Goal: Task Accomplishment & Management: Use online tool/utility

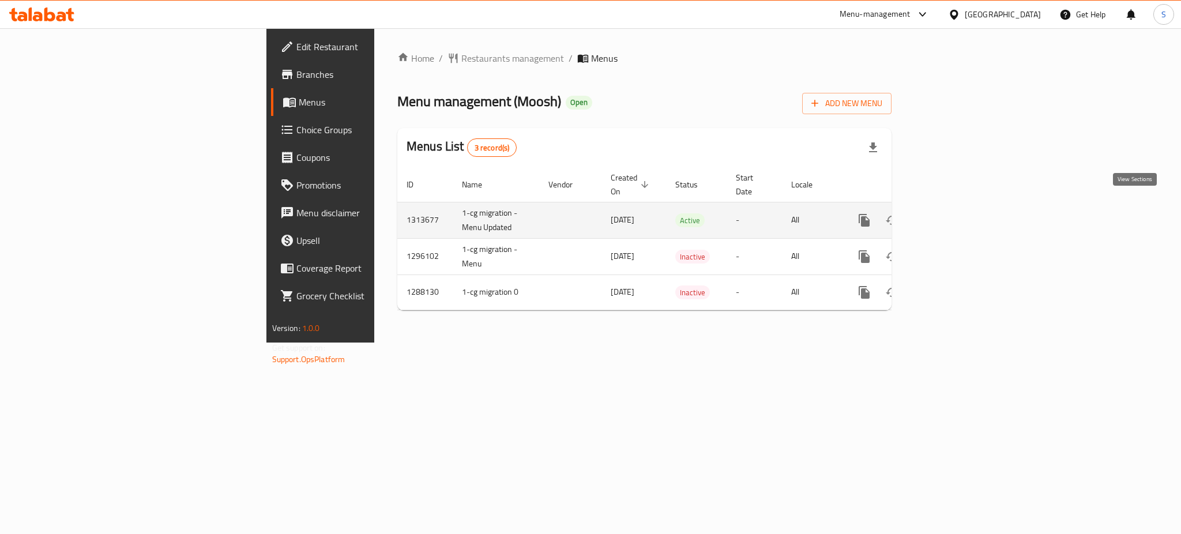
click at [954, 213] on icon "enhanced table" at bounding box center [947, 220] width 14 height 14
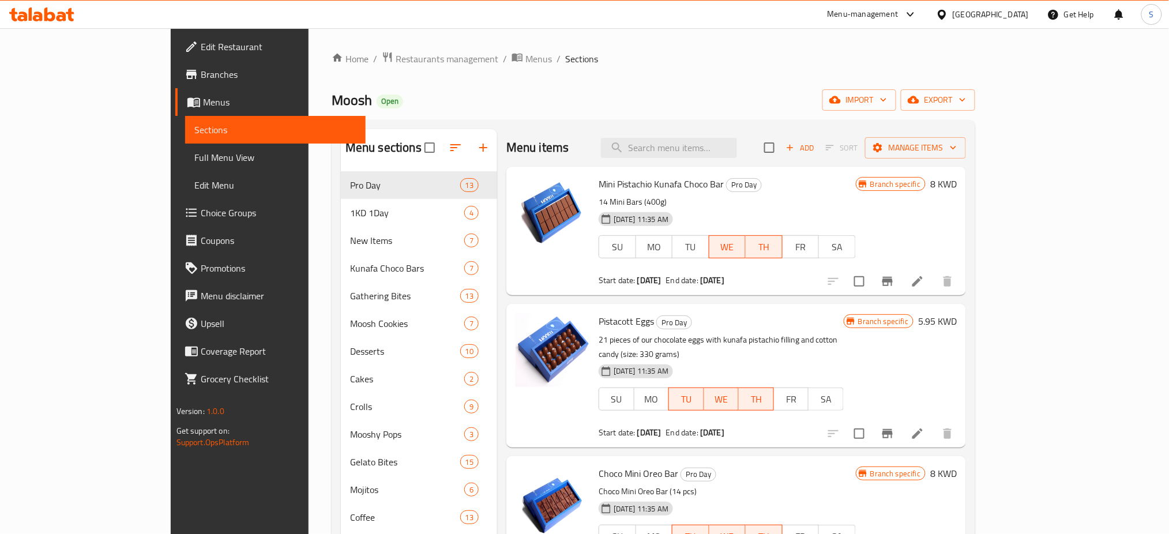
drag, startPoint x: 1053, startPoint y: 101, endPoint x: 1055, endPoint y: 118, distance: 16.9
click at [975, 115] on div "Home / Restaurants management / Menus / Sections Moosh Open import export Menu …" at bounding box center [653, 361] width 643 height 621
drag, startPoint x: 1111, startPoint y: 99, endPoint x: 1115, endPoint y: 104, distance: 6.6
click at [966, 104] on span "export" at bounding box center [938, 100] width 56 height 14
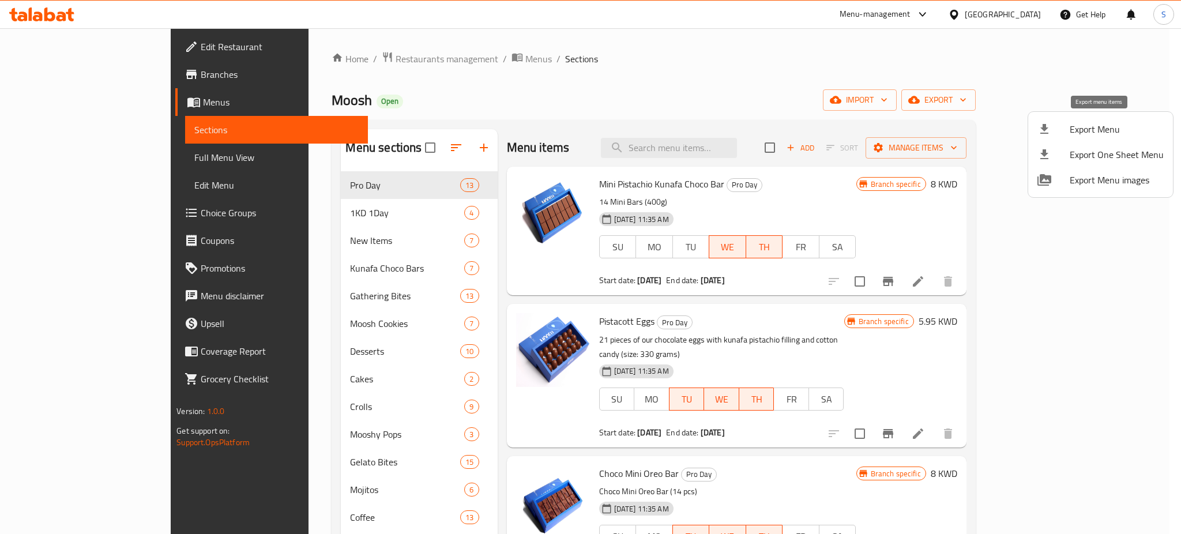
click at [1095, 130] on span "Export Menu" at bounding box center [1116, 129] width 94 height 14
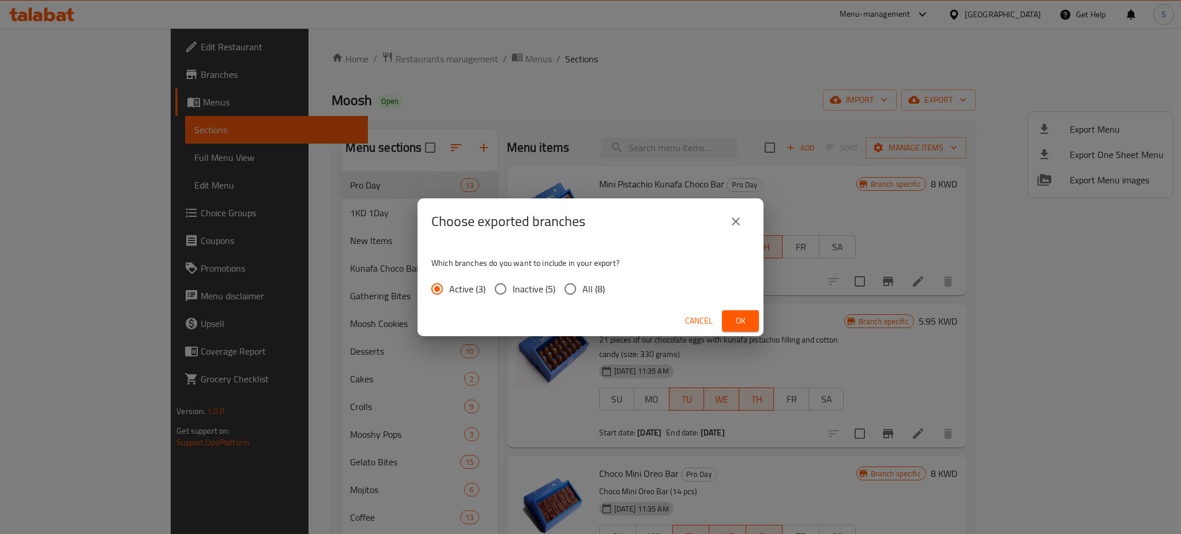
click at [735, 319] on span "Ok" at bounding box center [740, 321] width 18 height 14
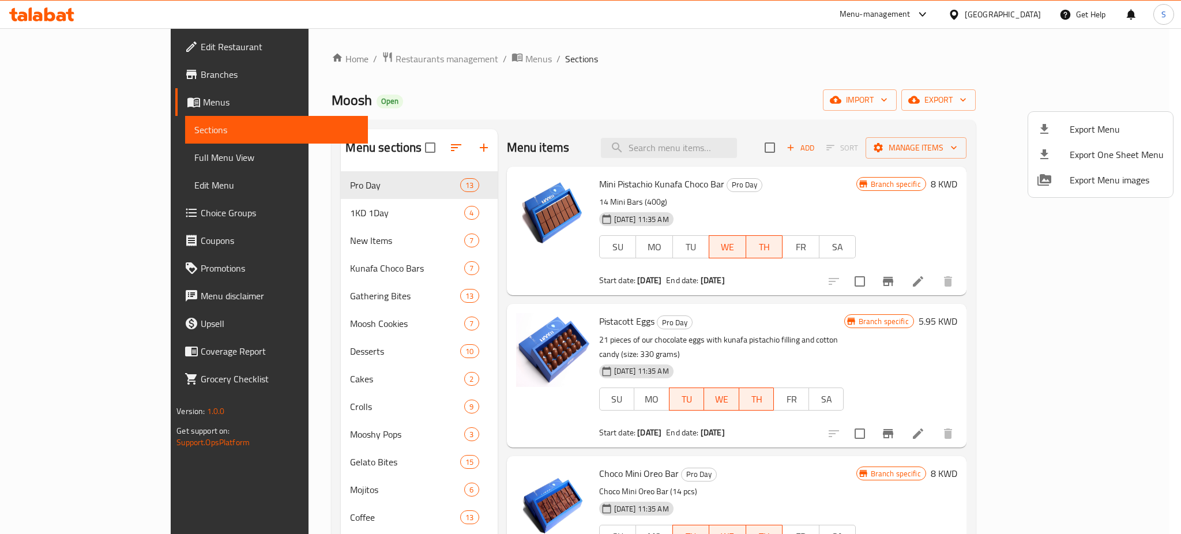
click at [1018, 101] on div at bounding box center [590, 267] width 1181 height 534
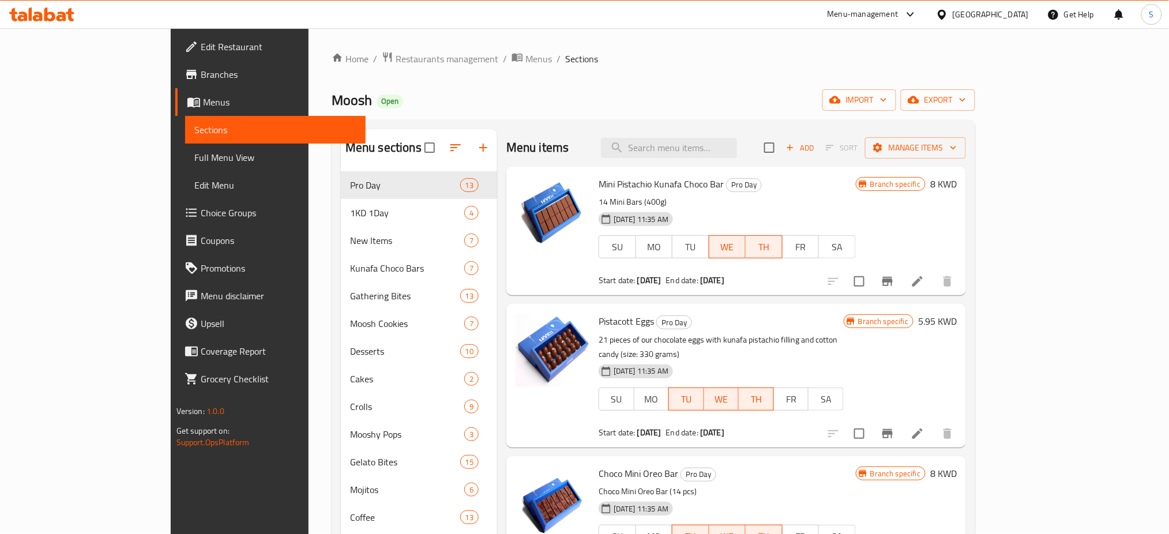
click at [887, 101] on span "import" at bounding box center [858, 100] width 55 height 14
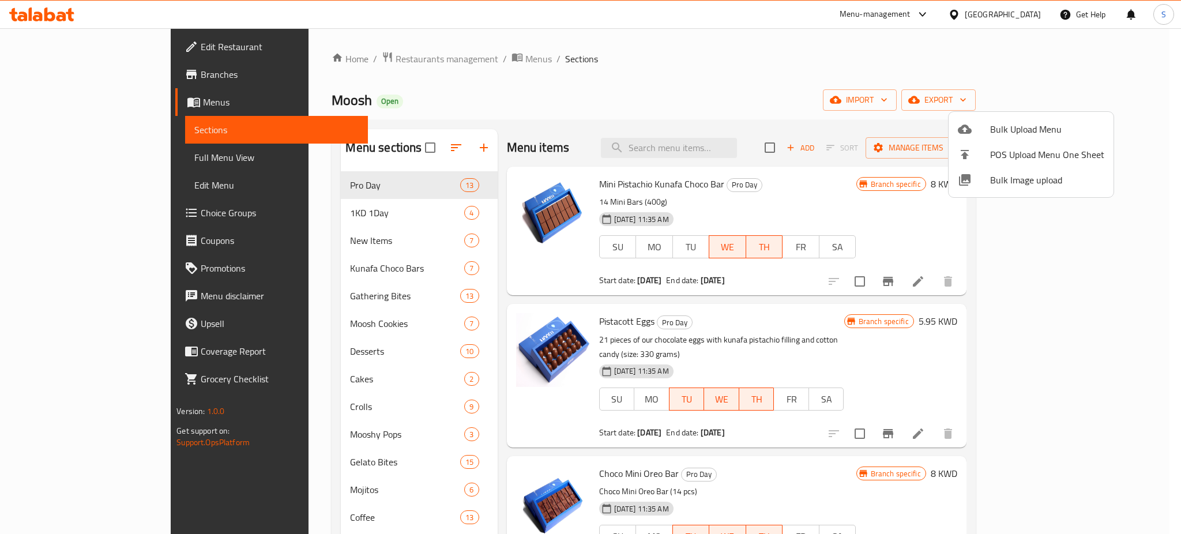
click at [767, 55] on div at bounding box center [590, 267] width 1181 height 534
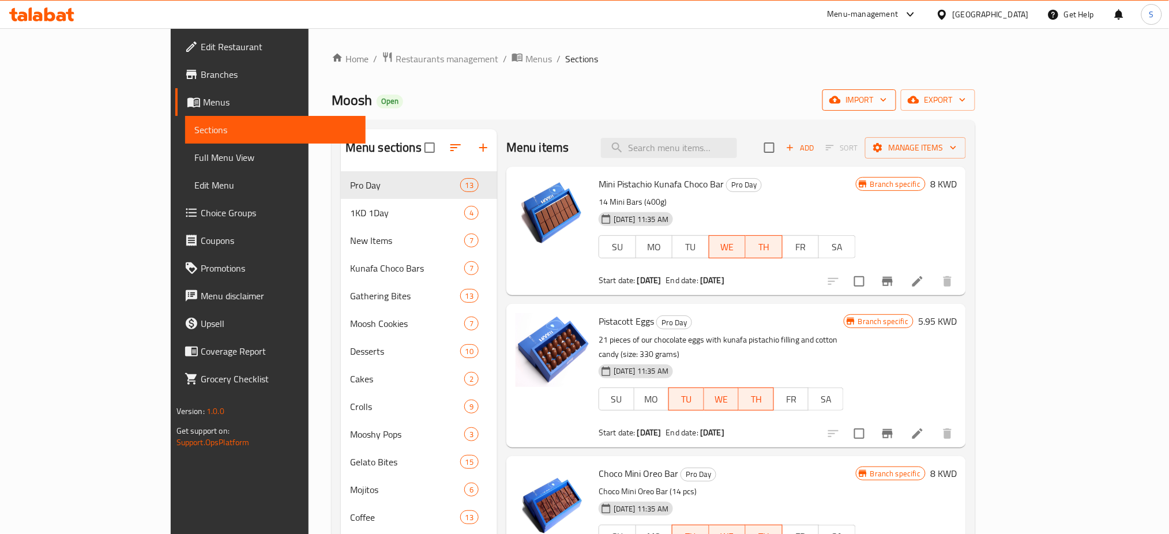
click at [889, 100] on icon "button" at bounding box center [884, 100] width 12 height 12
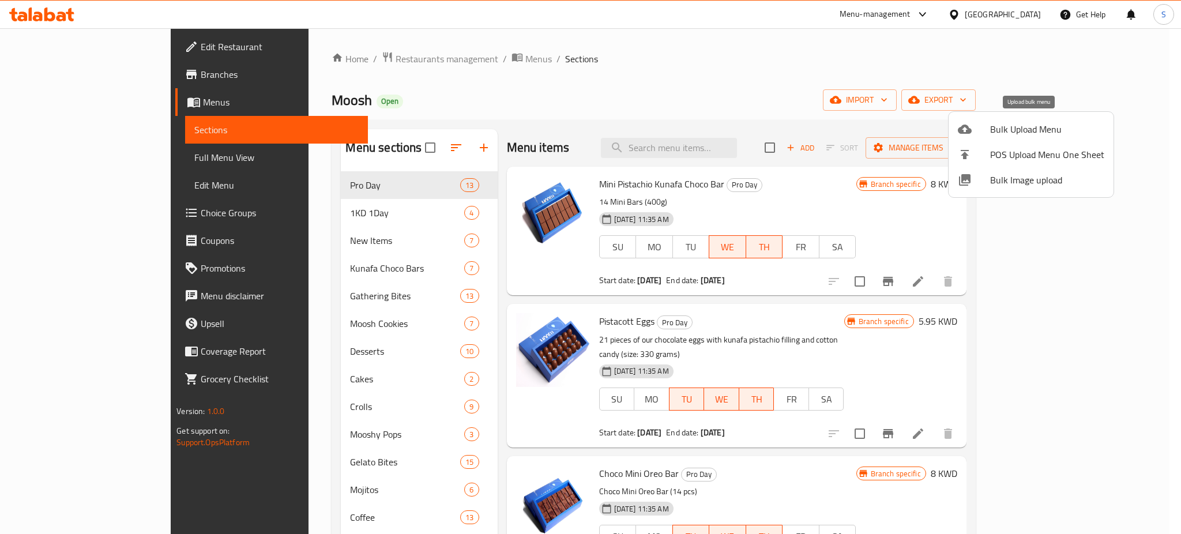
click at [1033, 130] on span "Bulk Upload Menu" at bounding box center [1047, 129] width 114 height 14
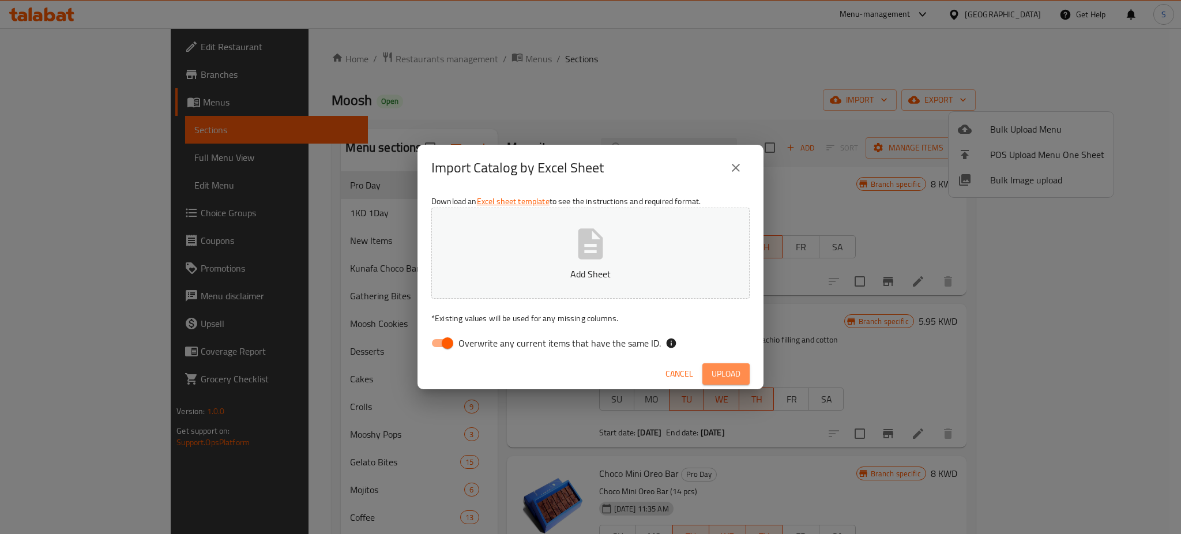
click at [728, 370] on span "Upload" at bounding box center [725, 374] width 29 height 14
click at [593, 269] on p "Add Sheet" at bounding box center [590, 274] width 283 height 14
click at [729, 369] on span "Upload" at bounding box center [725, 374] width 29 height 14
click at [735, 171] on icon "close" at bounding box center [736, 168] width 14 height 14
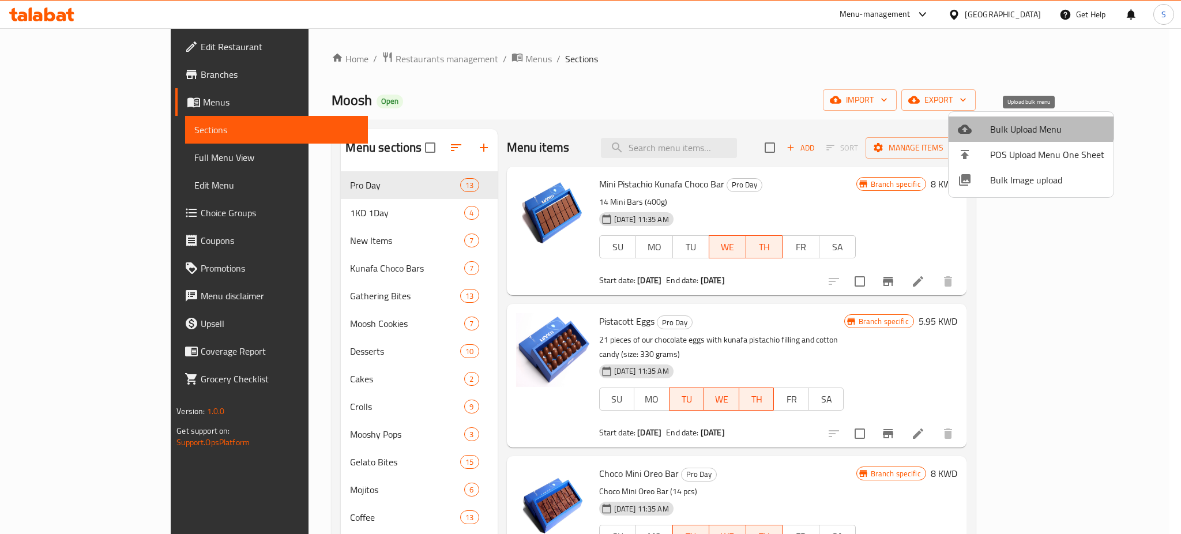
click at [1030, 124] on span "Bulk Upload Menu" at bounding box center [1047, 129] width 114 height 14
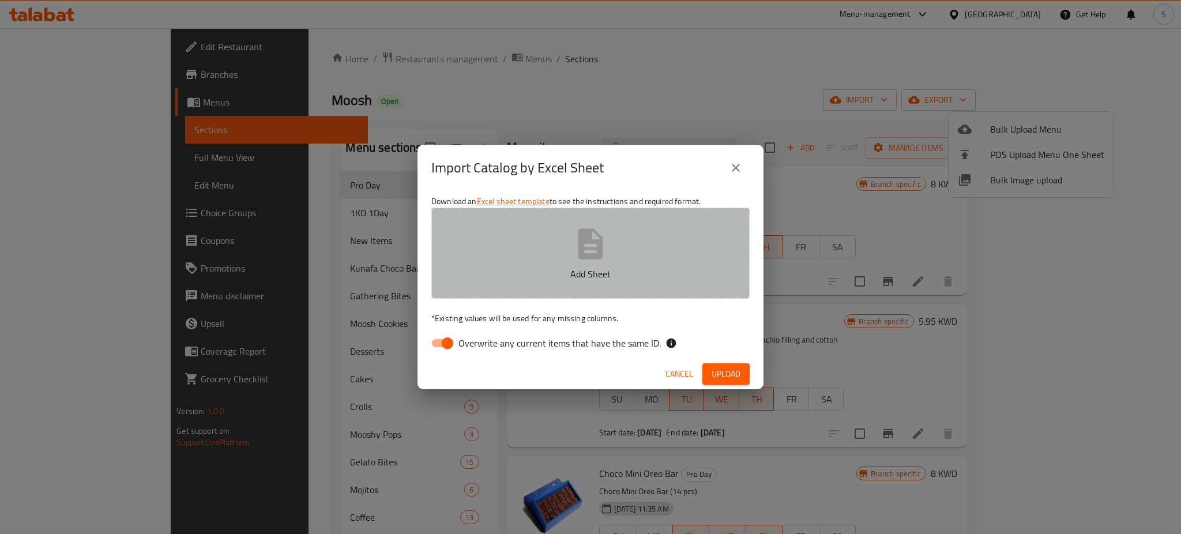
drag, startPoint x: 574, startPoint y: 248, endPoint x: 559, endPoint y: 237, distance: 18.6
click at [563, 243] on button "Add Sheet" at bounding box center [590, 253] width 318 height 91
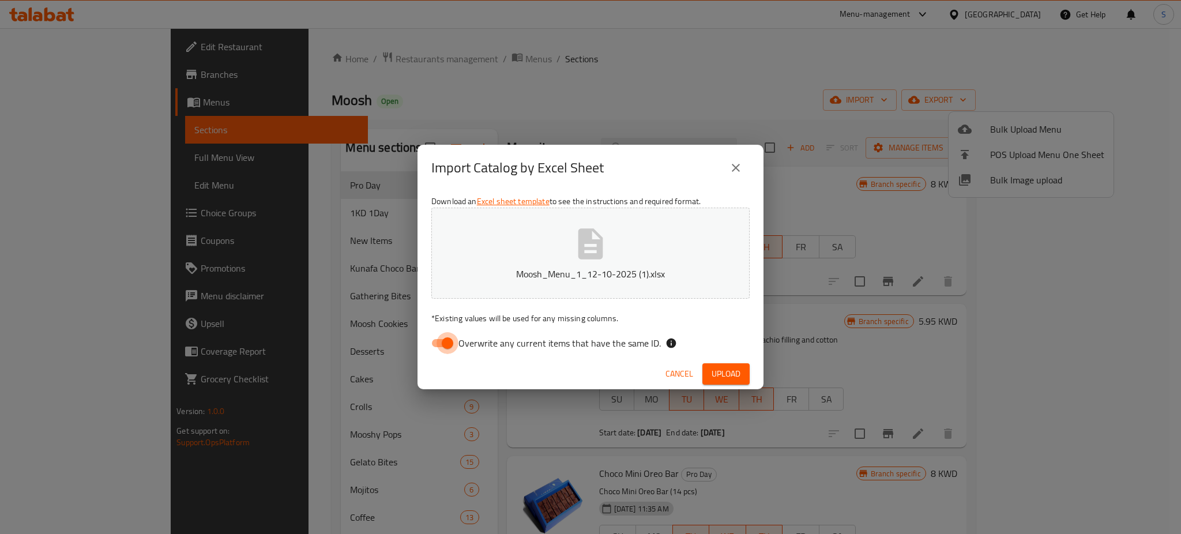
click at [449, 338] on input "Overwrite any current items that have the same ID." at bounding box center [448, 343] width 66 height 22
checkbox input "false"
click at [725, 378] on span "Upload" at bounding box center [725, 374] width 29 height 14
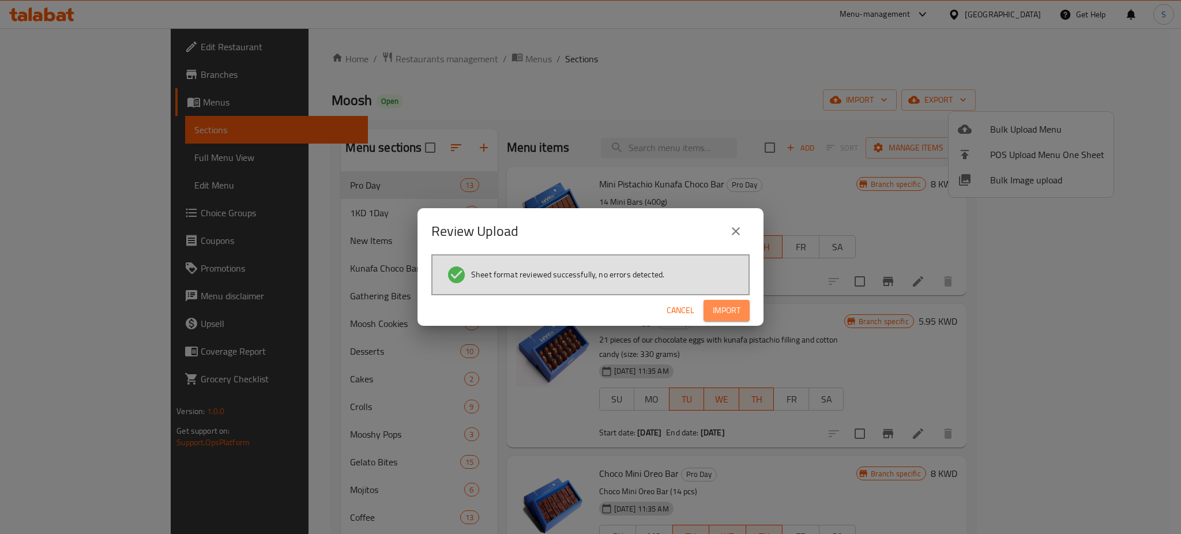
click at [732, 311] on span "Import" at bounding box center [727, 310] width 28 height 14
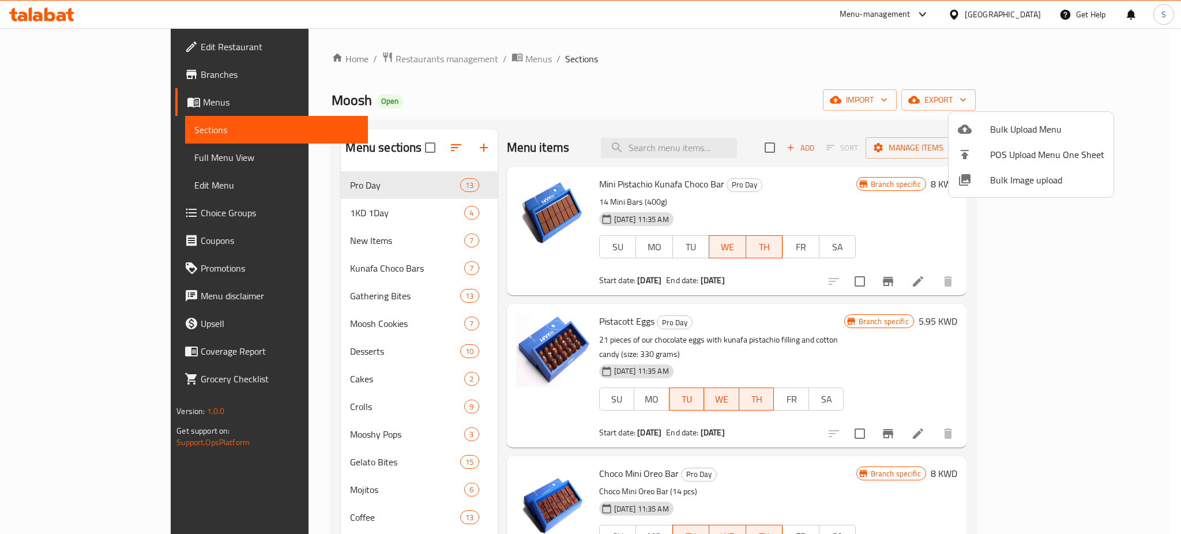
click at [648, 60] on div at bounding box center [590, 267] width 1181 height 534
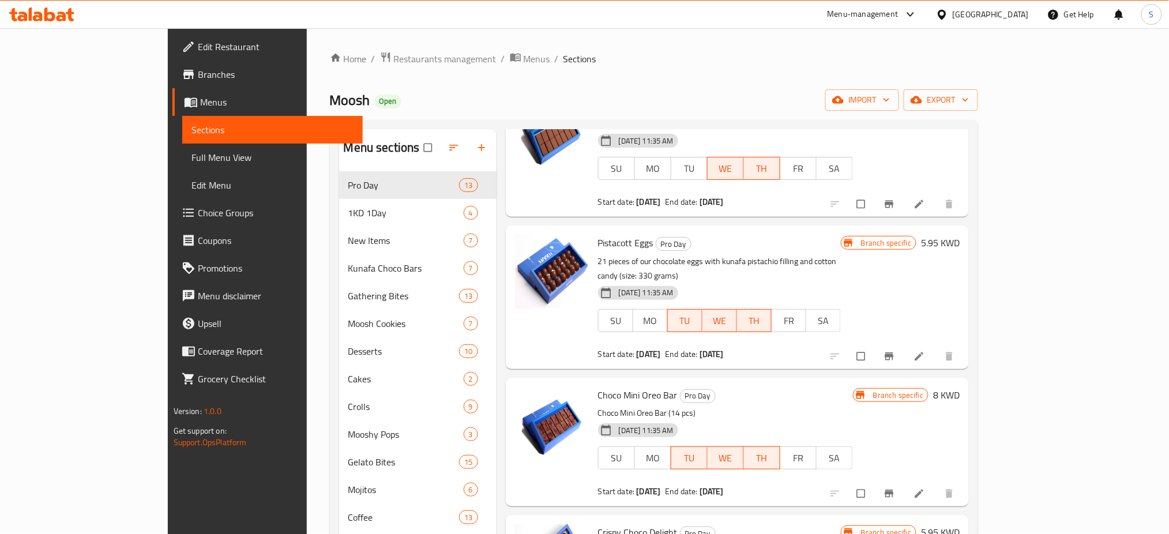
scroll to position [153, 0]
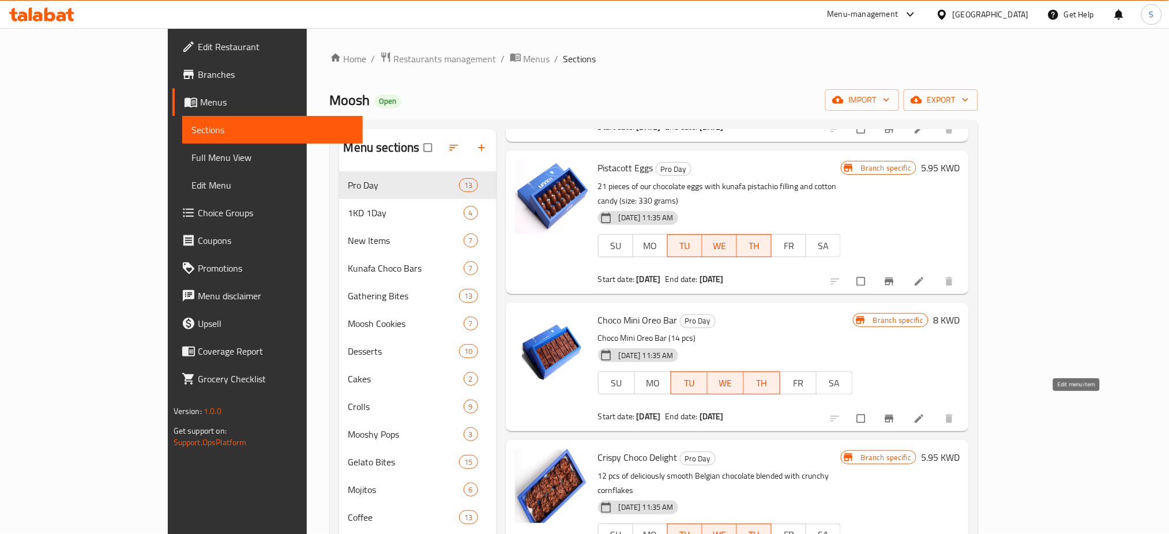
click at [925, 413] on icon at bounding box center [919, 419] width 12 height 12
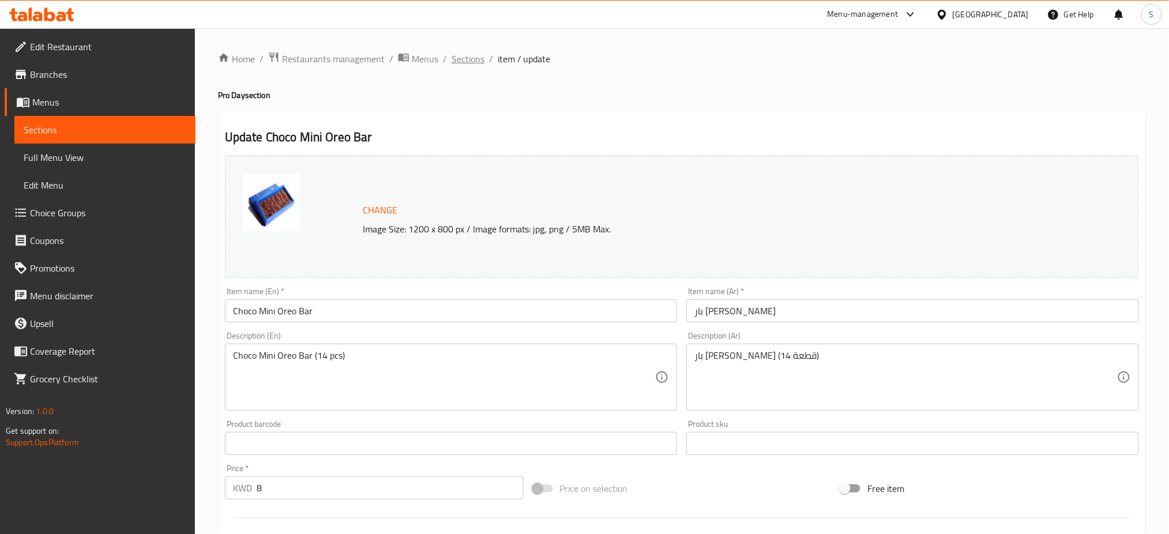
click at [460, 58] on span "Sections" at bounding box center [467, 59] width 33 height 14
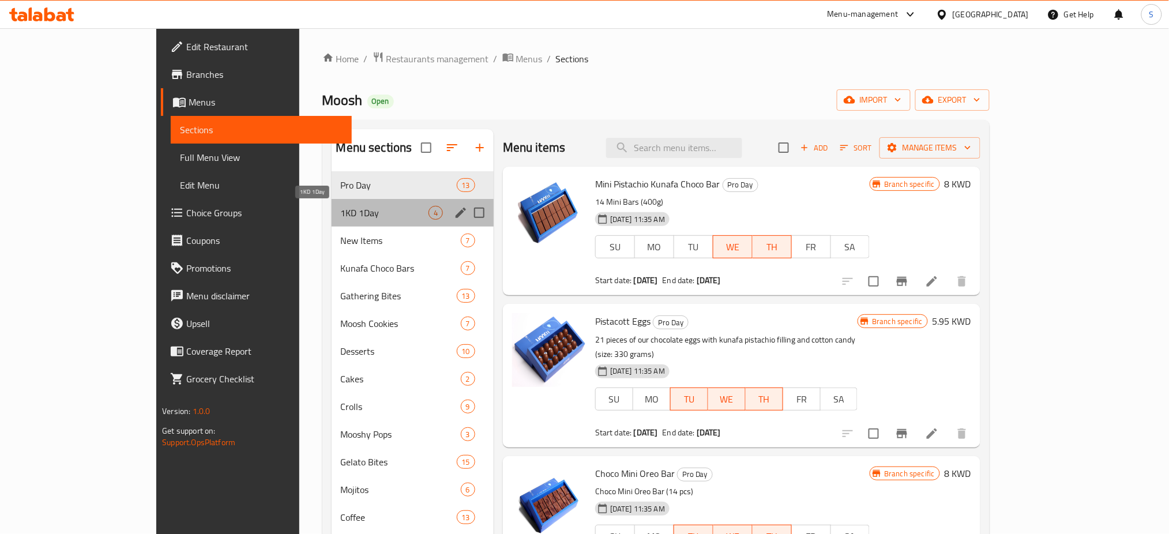
click at [341, 211] on span "1KD 1Day" at bounding box center [385, 213] width 88 height 14
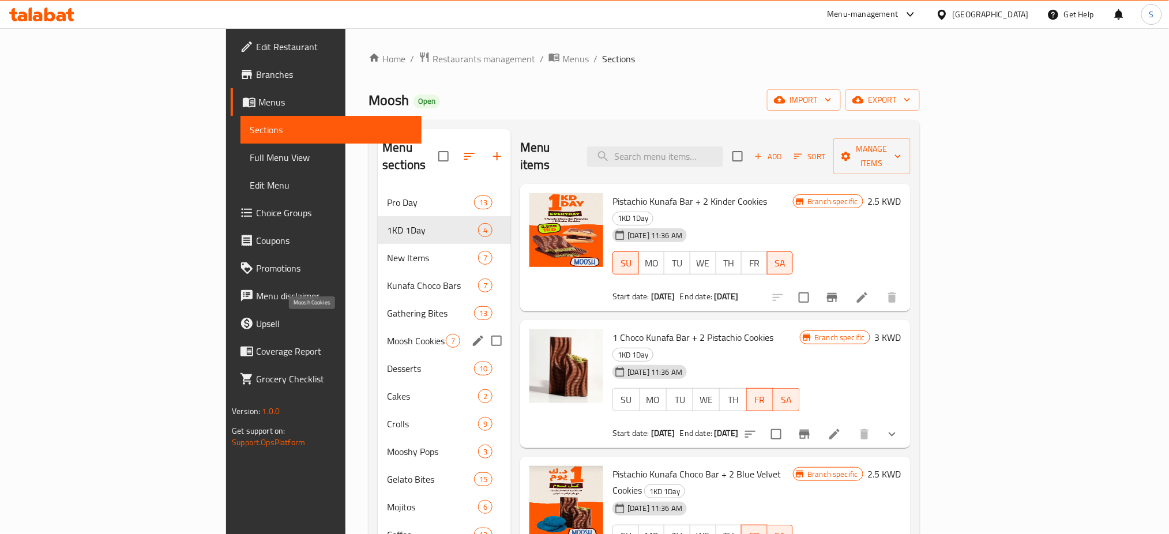
click at [387, 334] on span "Moosh Cookies" at bounding box center [416, 341] width 59 height 14
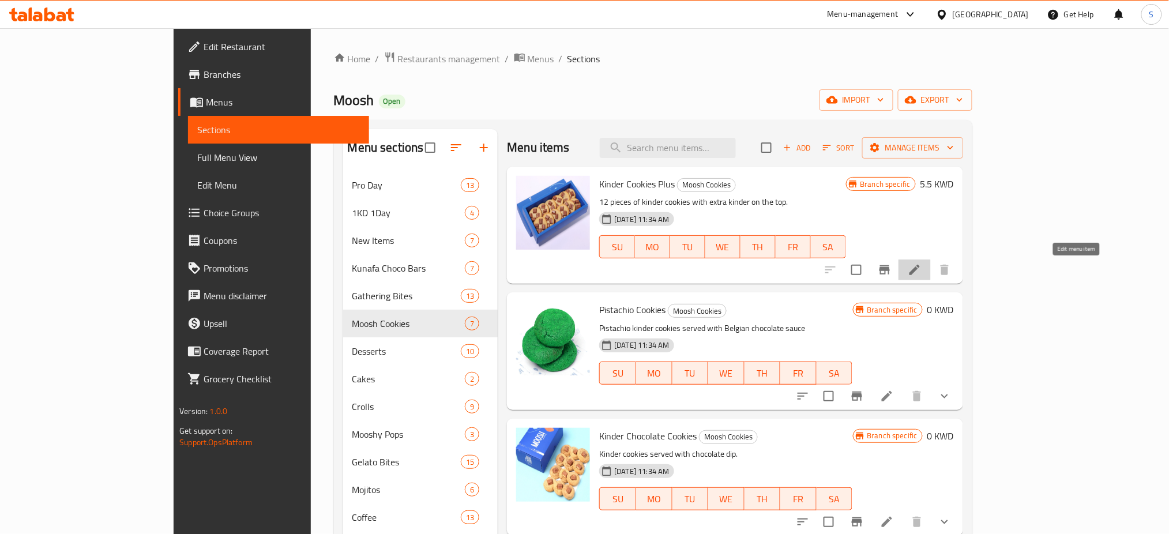
click at [920, 273] on icon at bounding box center [914, 270] width 10 height 10
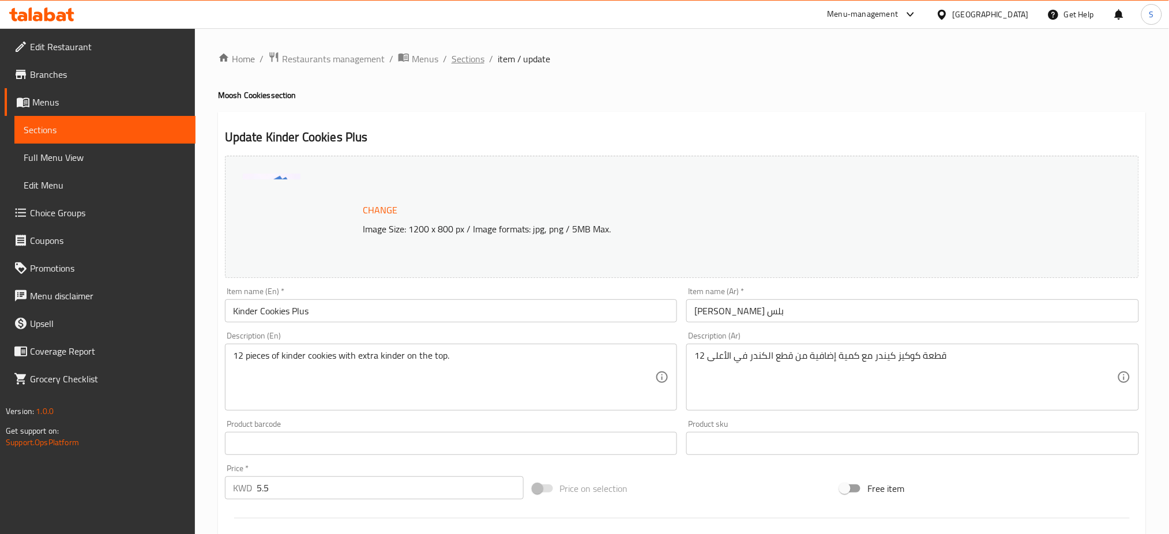
click at [467, 61] on span "Sections" at bounding box center [467, 59] width 33 height 14
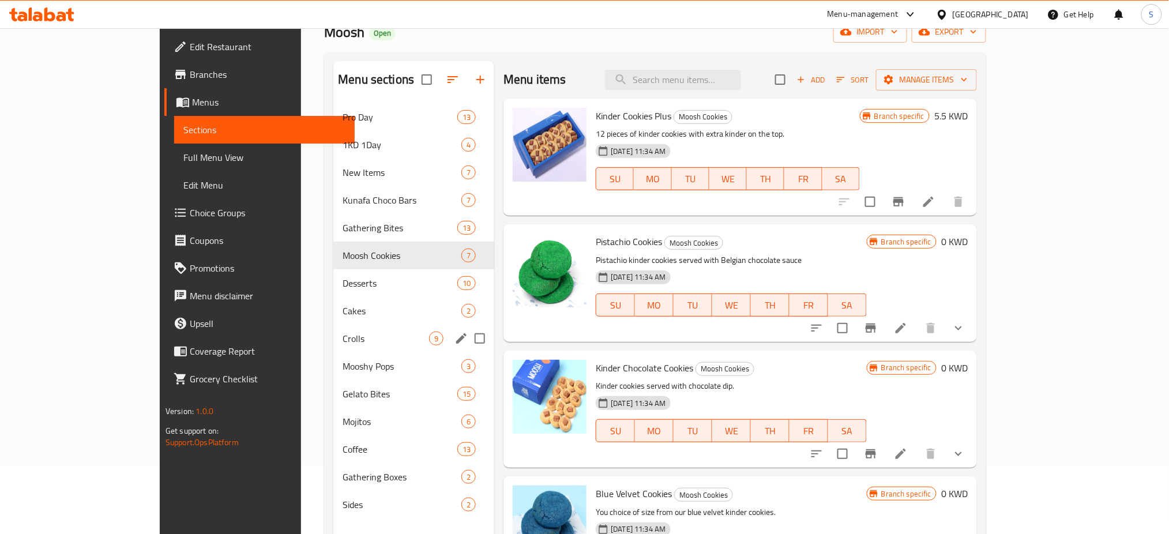
scroll to position [77, 0]
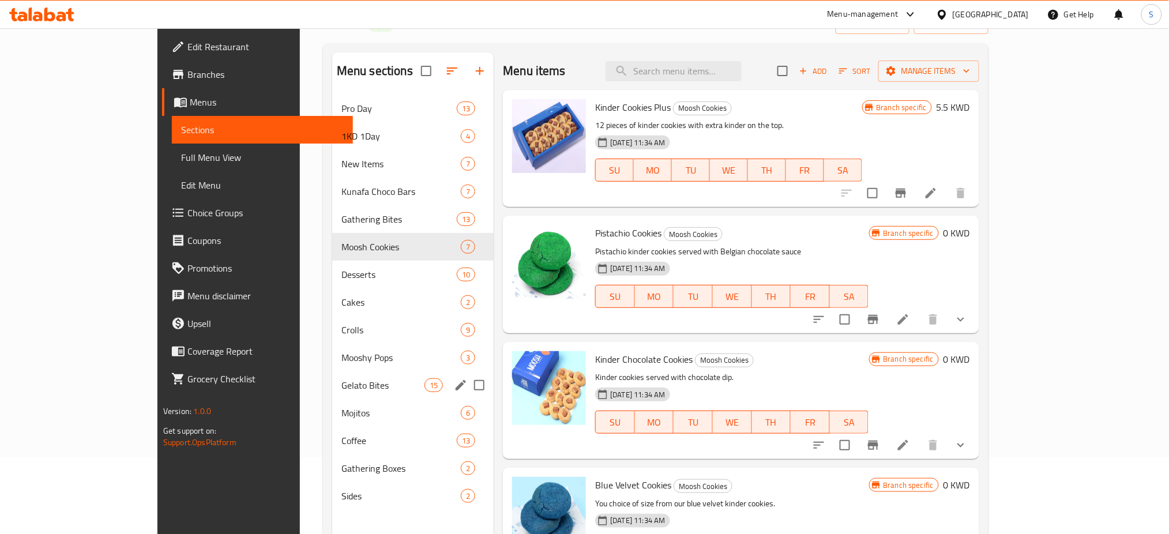
click at [361, 372] on div "Gelato Bites 15" at bounding box center [412, 385] width 161 height 28
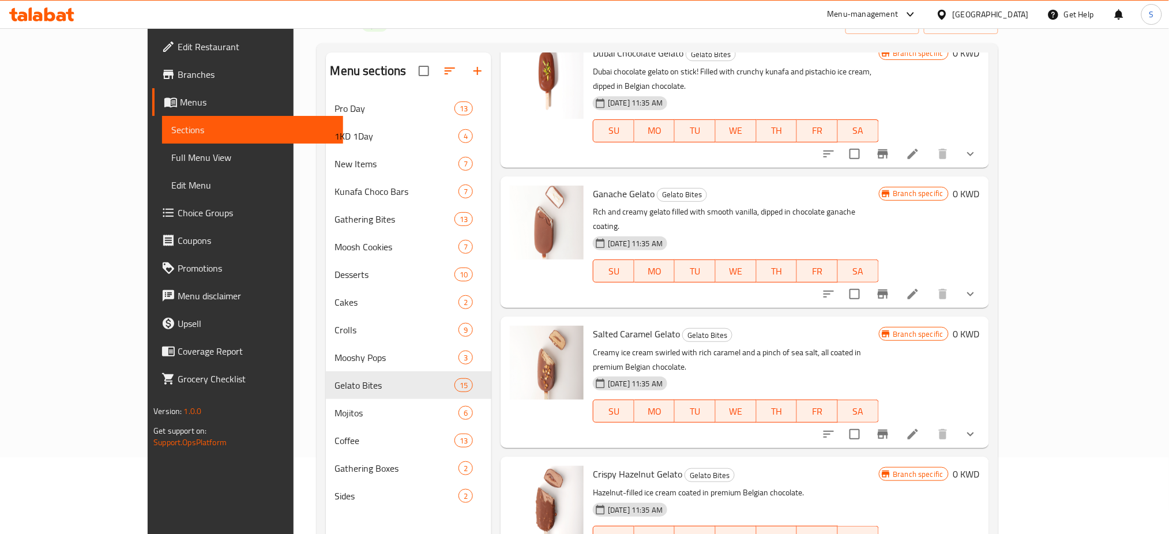
scroll to position [769, 0]
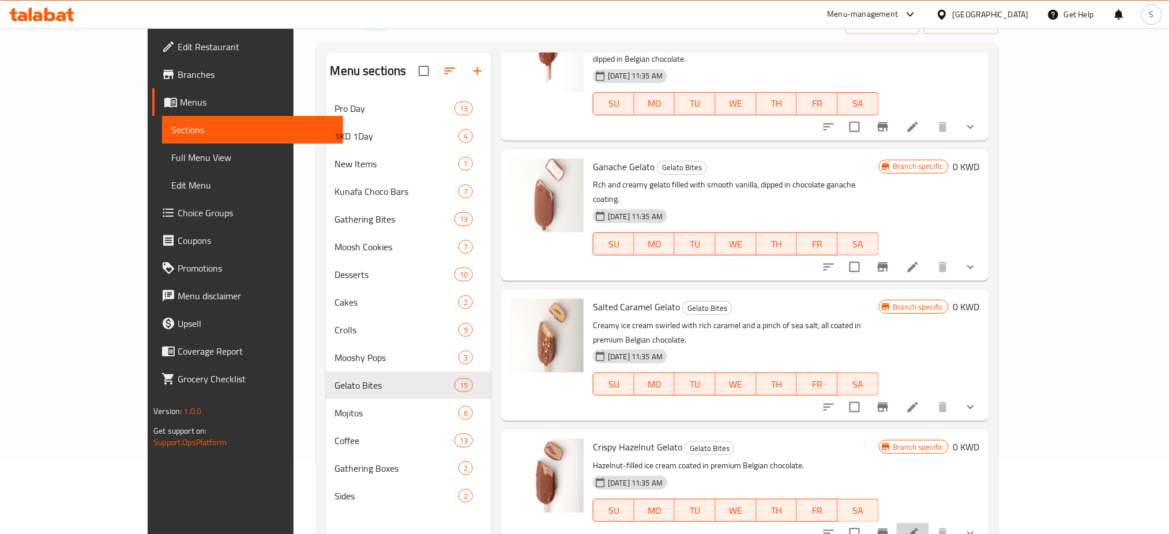
click at [929, 523] on li at bounding box center [913, 533] width 32 height 21
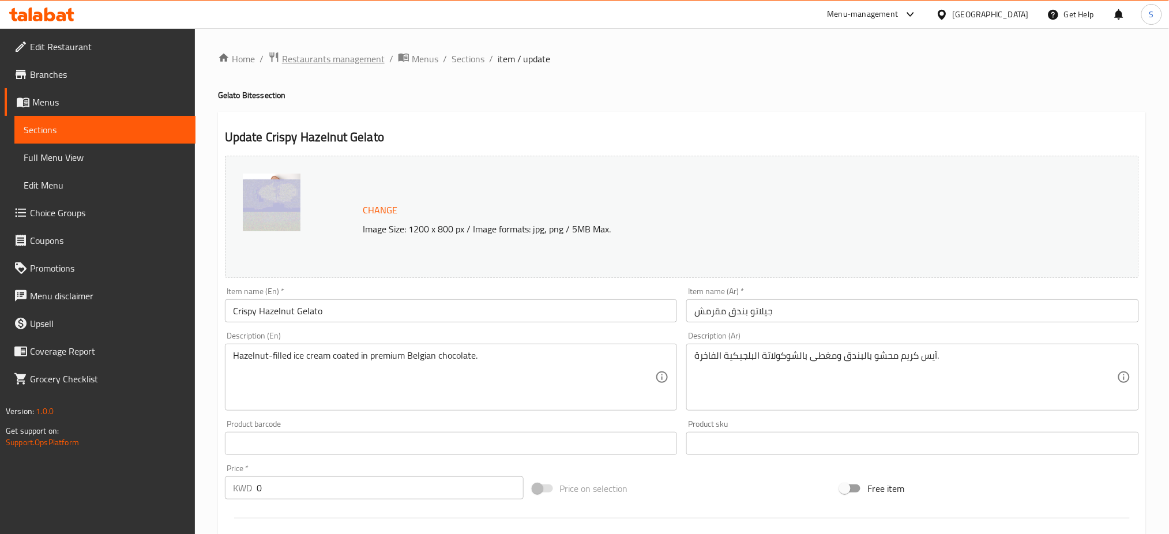
click at [318, 52] on span "Restaurants management" at bounding box center [333, 59] width 103 height 14
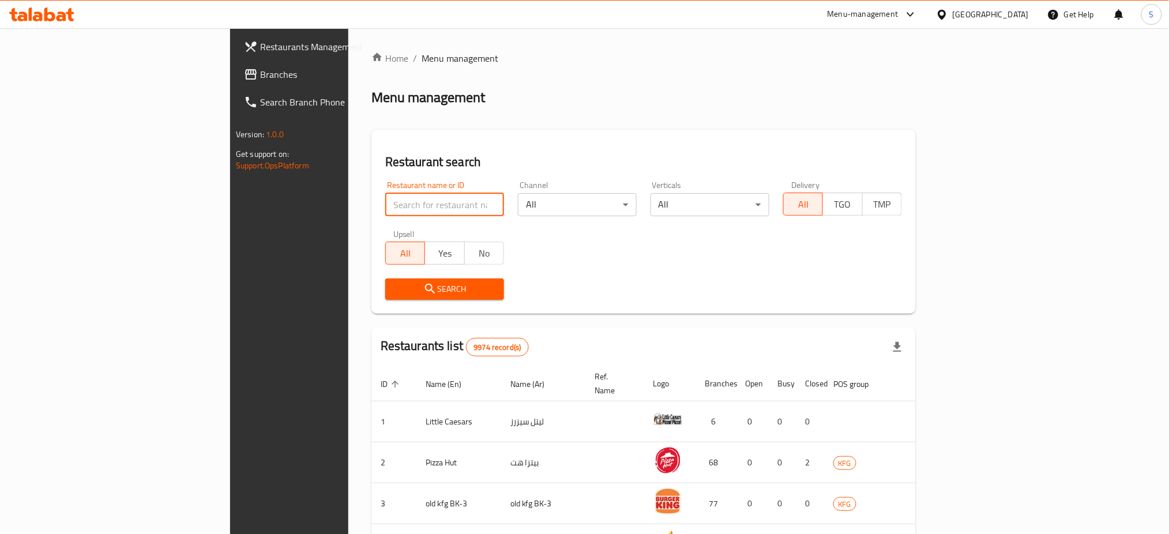
click at [385, 200] on input "search" at bounding box center [444, 204] width 119 height 23
click button "Search" at bounding box center [444, 288] width 119 height 21
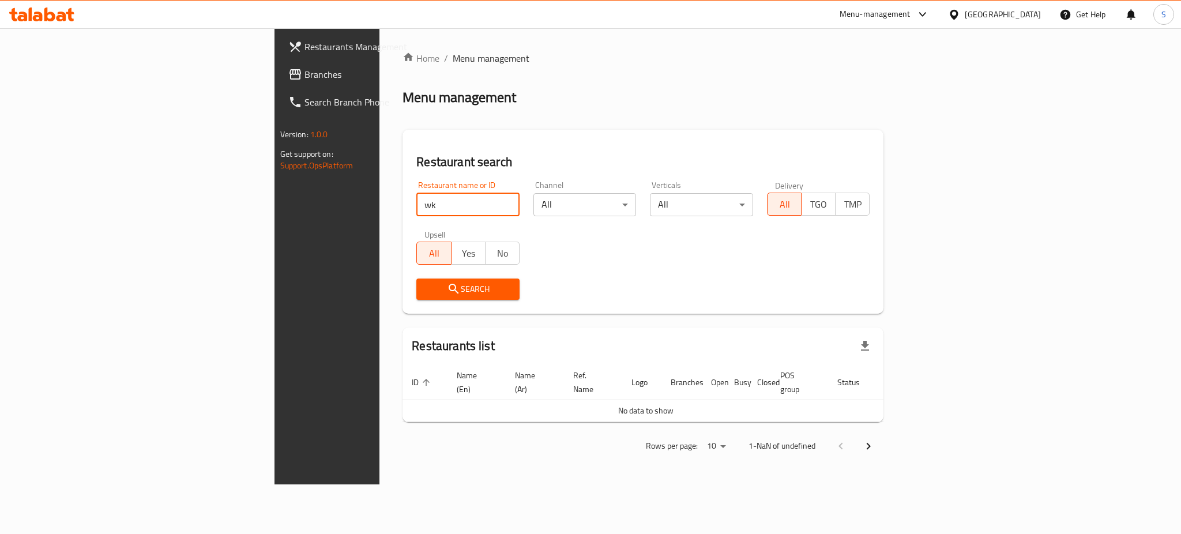
click button "Search" at bounding box center [467, 288] width 103 height 21
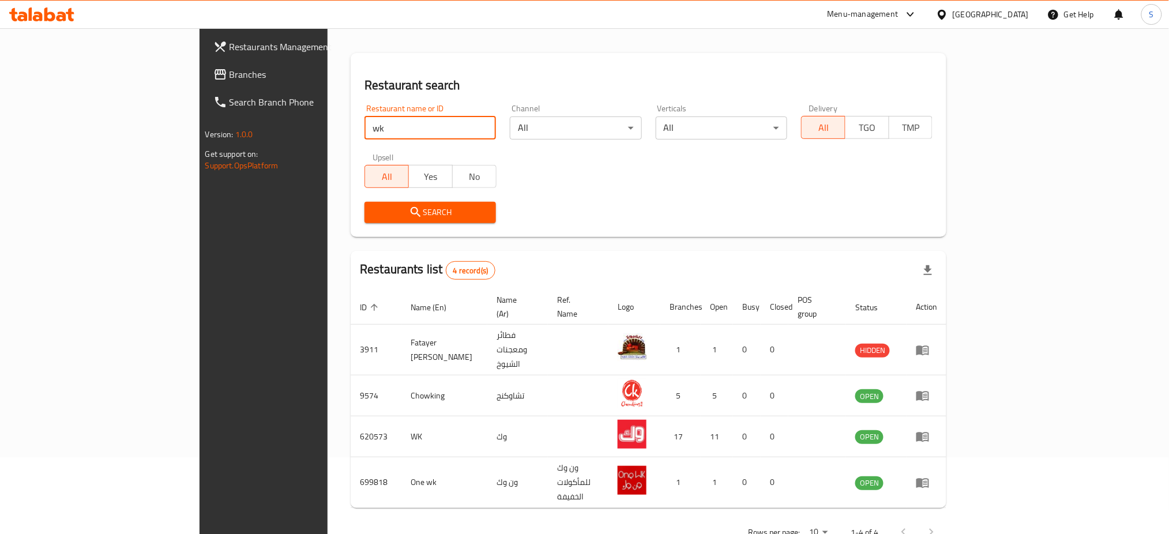
scroll to position [80, 0]
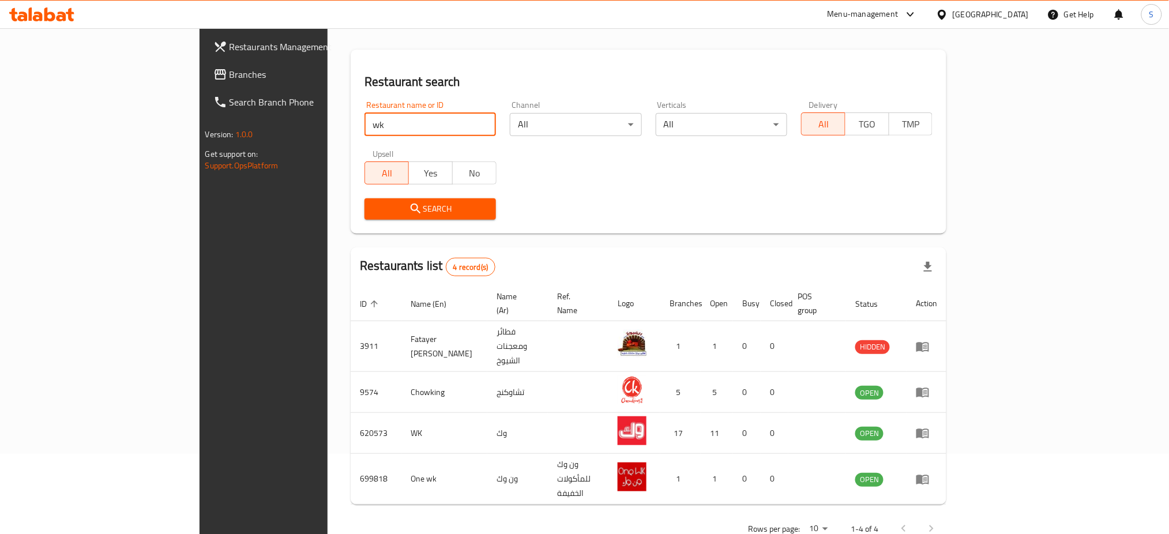
click at [364, 123] on input "wk" at bounding box center [429, 124] width 131 height 23
type input "w"
type input "m"
click at [364, 122] on input "search" at bounding box center [429, 124] width 131 height 23
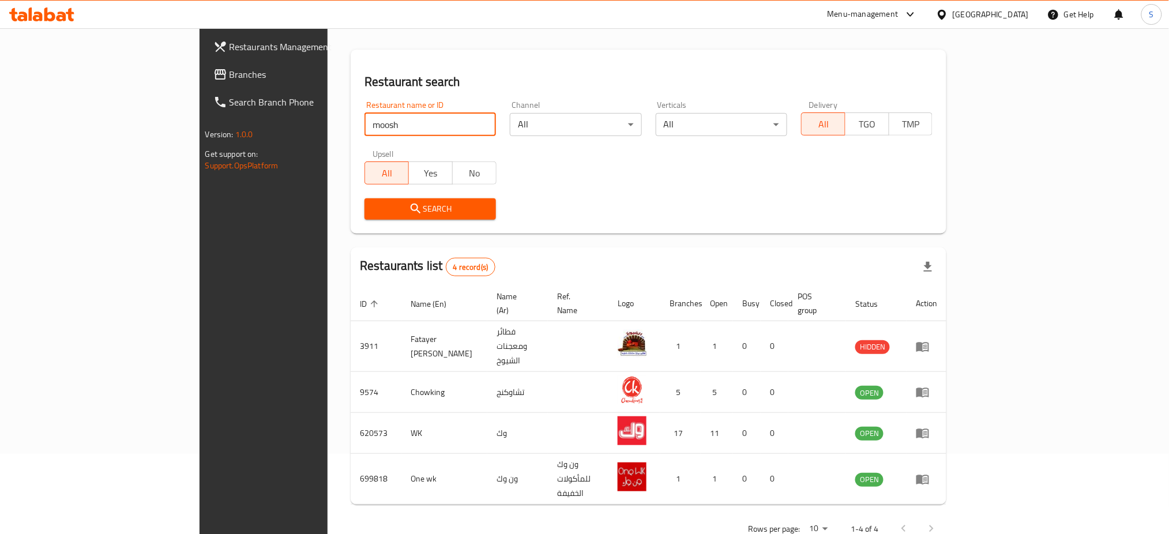
type input "moosh"
click button "Search" at bounding box center [429, 208] width 131 height 21
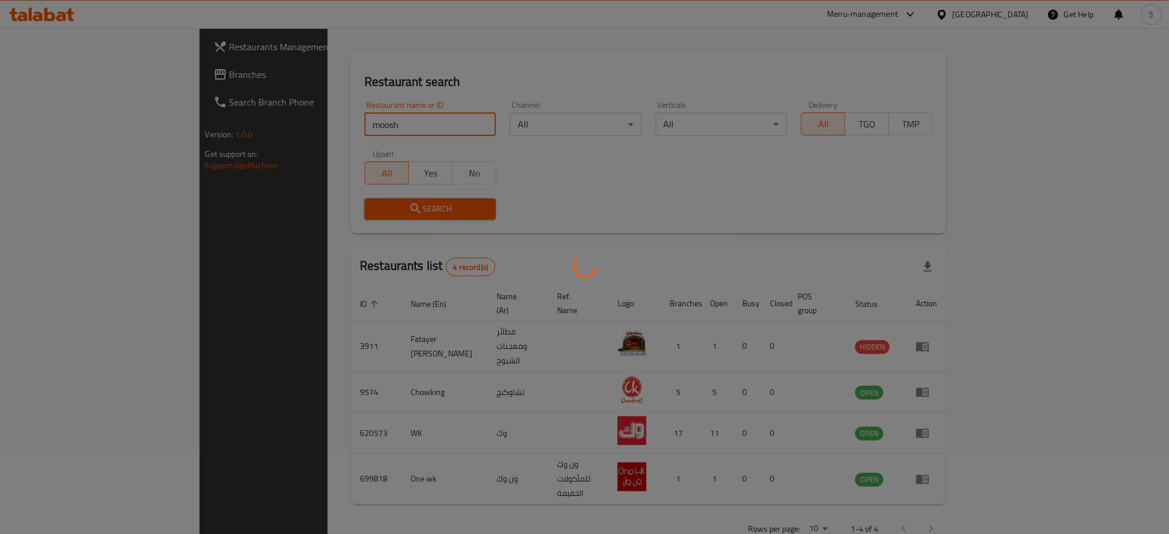
scroll to position [0, 0]
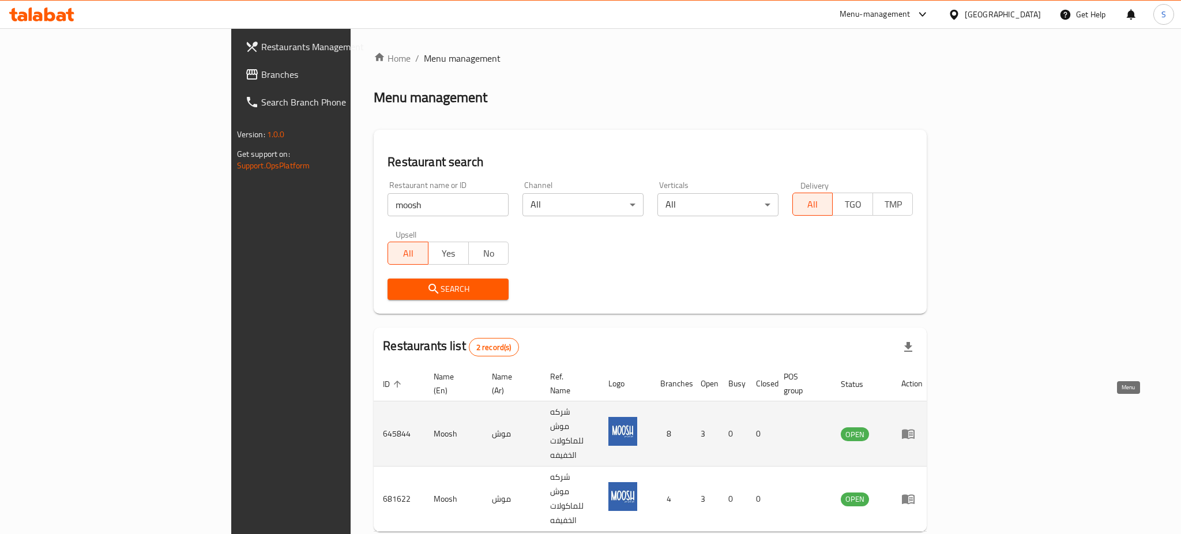
click at [915, 427] on icon "enhanced table" at bounding box center [908, 434] width 14 height 14
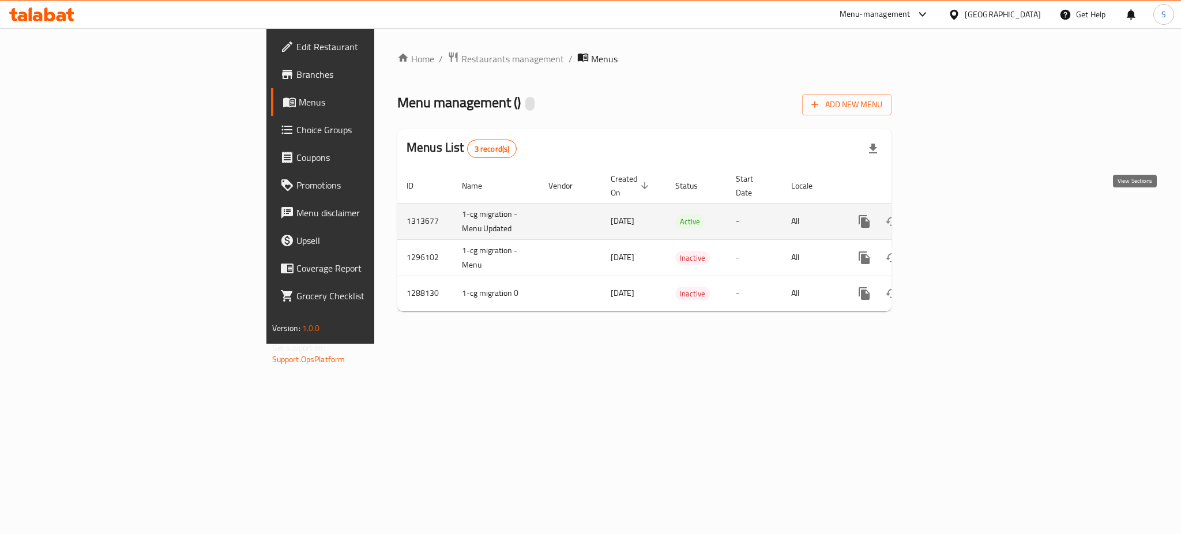
click at [954, 214] on icon "enhanced table" at bounding box center [947, 221] width 14 height 14
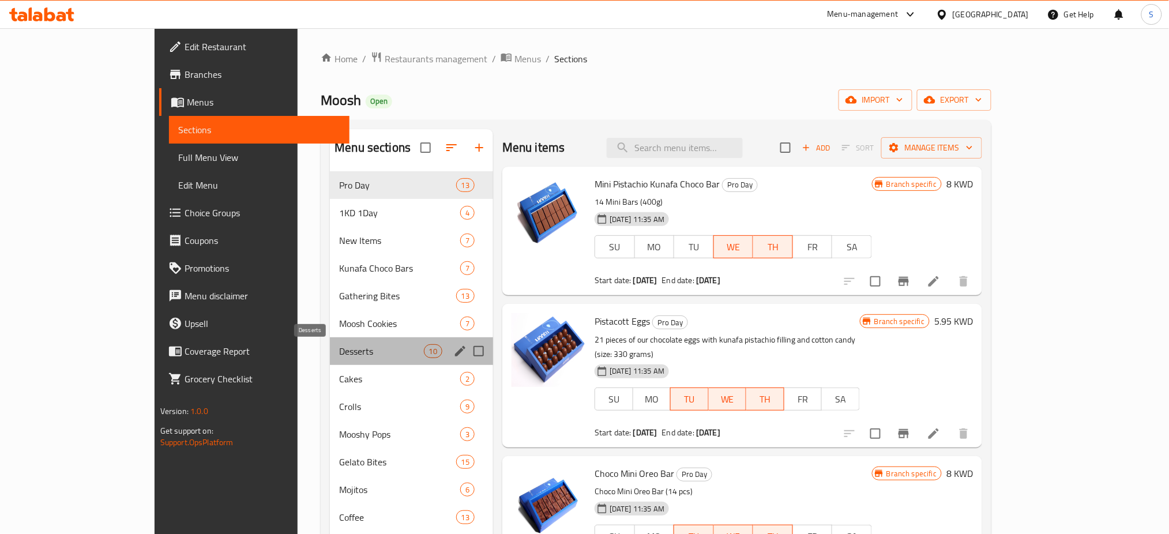
click at [339, 355] on span "Desserts" at bounding box center [381, 351] width 84 height 14
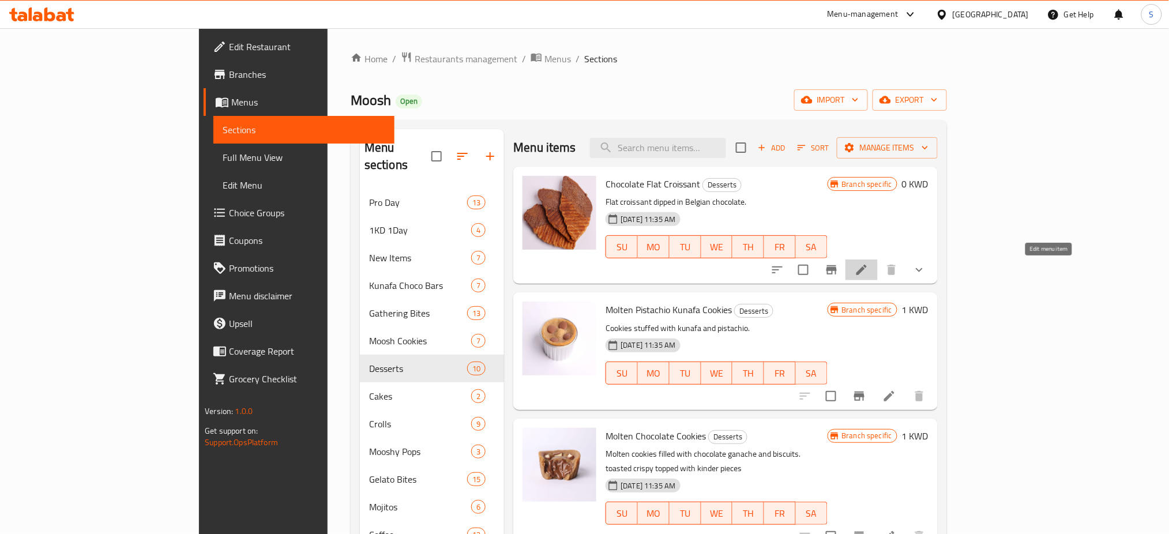
click at [867, 273] on icon at bounding box center [861, 270] width 10 height 10
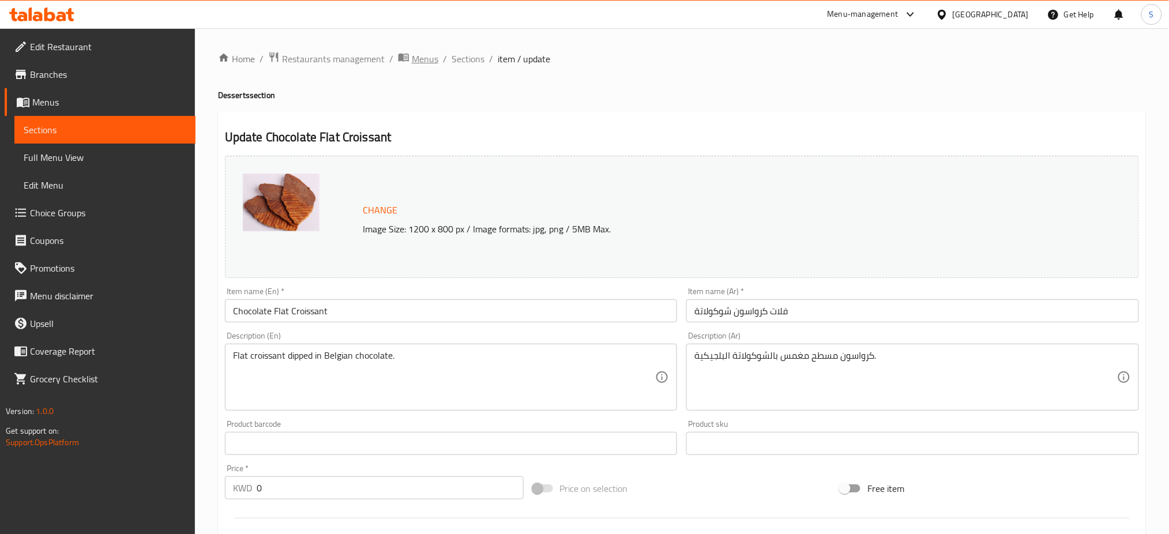
click at [428, 62] on span "Menus" at bounding box center [425, 59] width 27 height 14
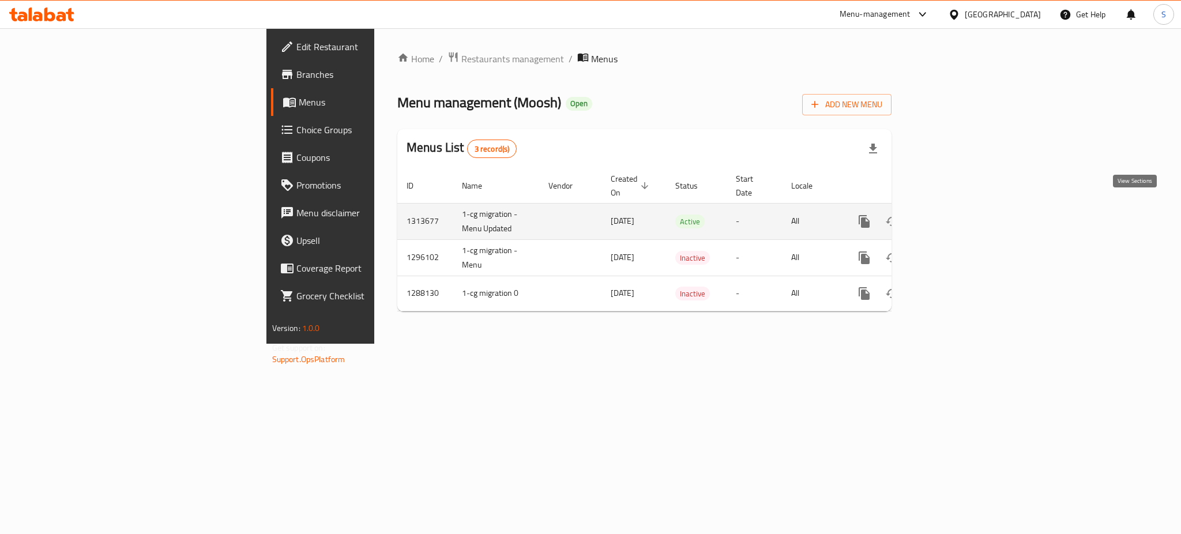
click at [954, 214] on icon "enhanced table" at bounding box center [947, 221] width 14 height 14
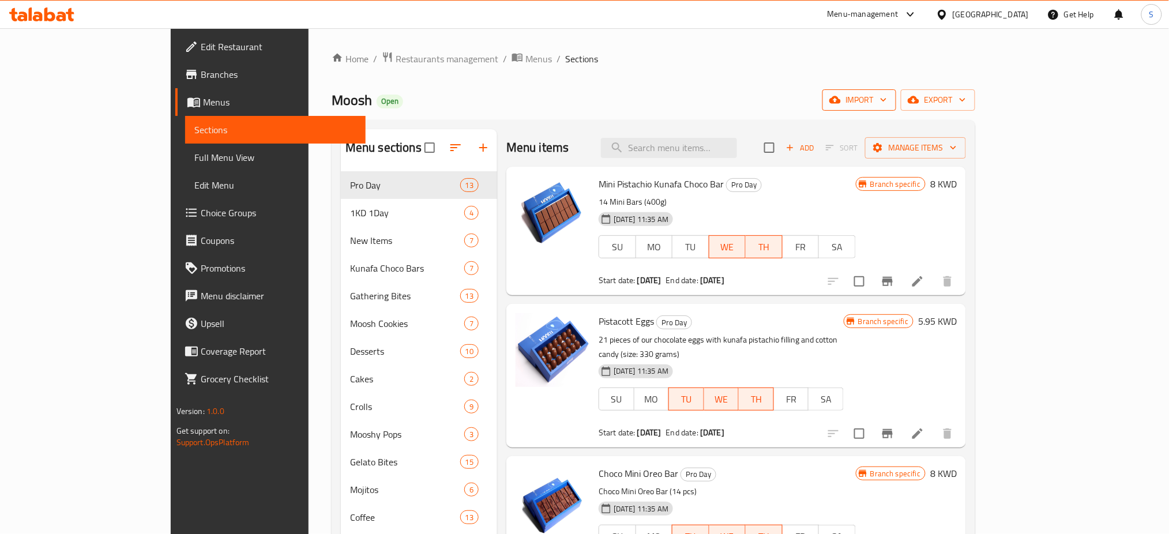
click at [889, 101] on icon "button" at bounding box center [884, 100] width 12 height 12
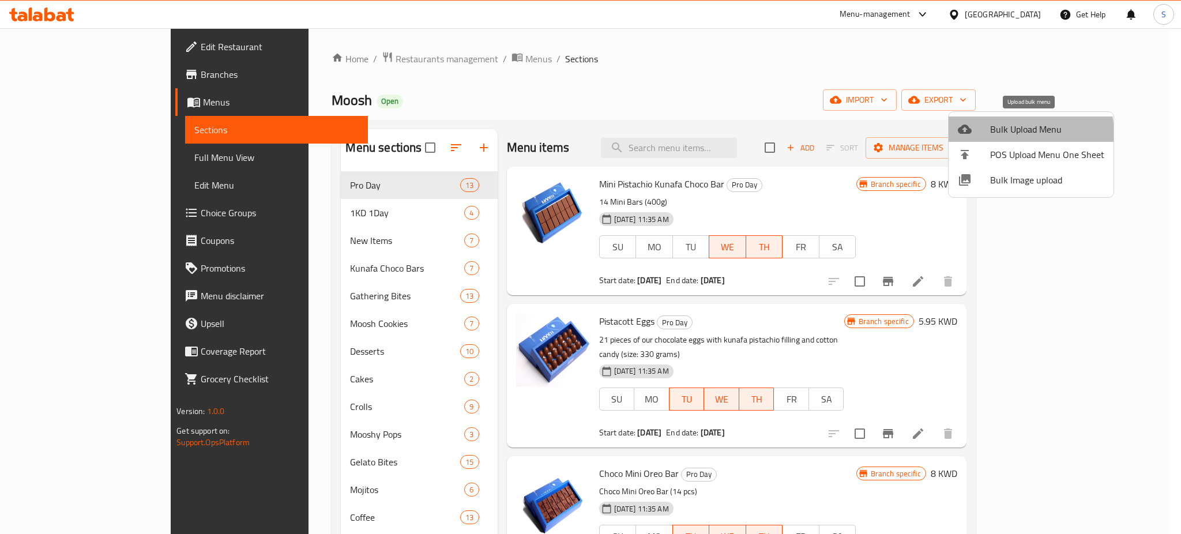
click at [1027, 133] on span "Bulk Upload Menu" at bounding box center [1047, 129] width 114 height 14
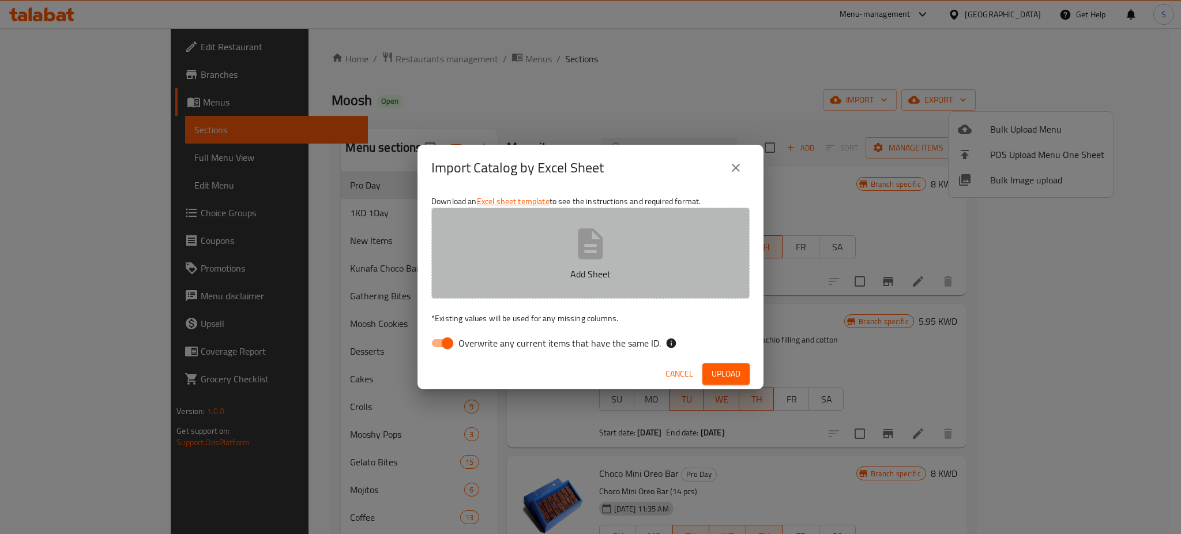
click at [586, 270] on p "Add Sheet" at bounding box center [590, 274] width 283 height 14
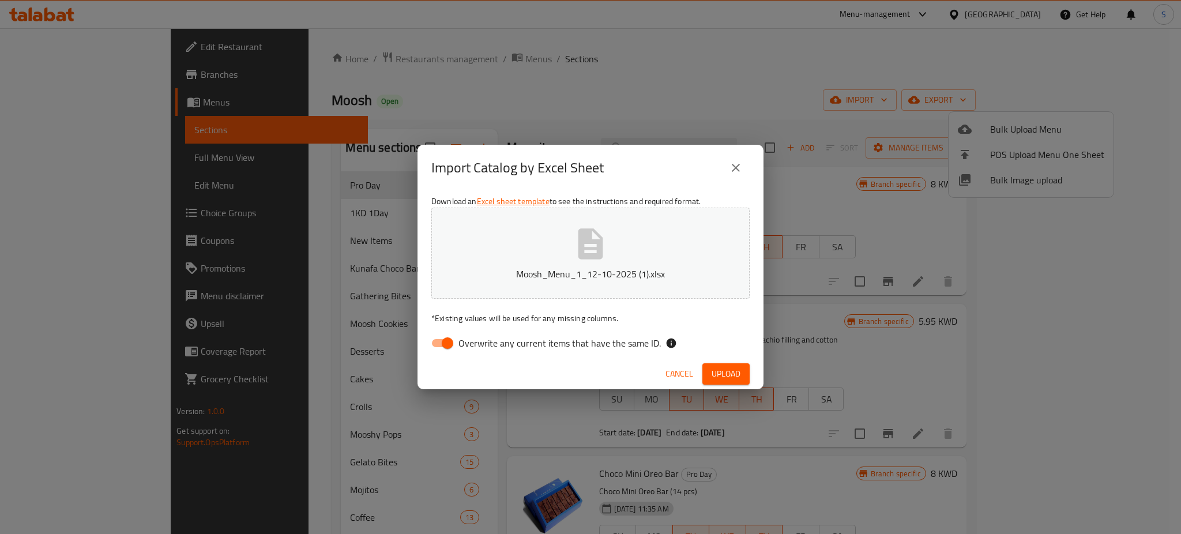
click at [446, 339] on input "Overwrite any current items that have the same ID." at bounding box center [448, 343] width 66 height 22
checkbox input "false"
click at [734, 369] on span "Upload" at bounding box center [725, 374] width 29 height 14
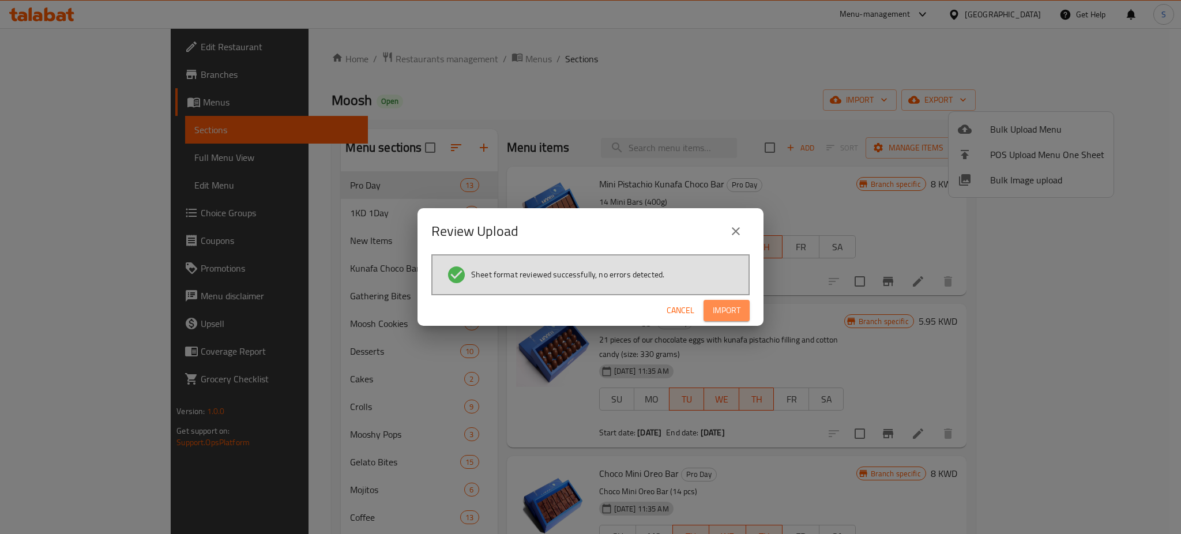
click at [731, 308] on span "Import" at bounding box center [727, 310] width 28 height 14
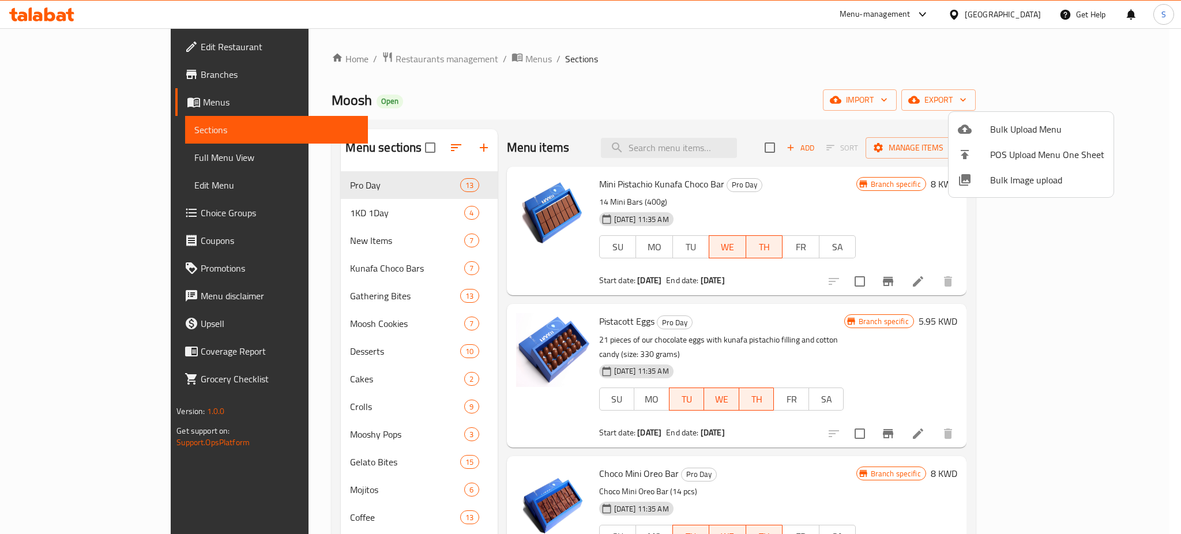
click at [348, 435] on div at bounding box center [590, 267] width 1181 height 534
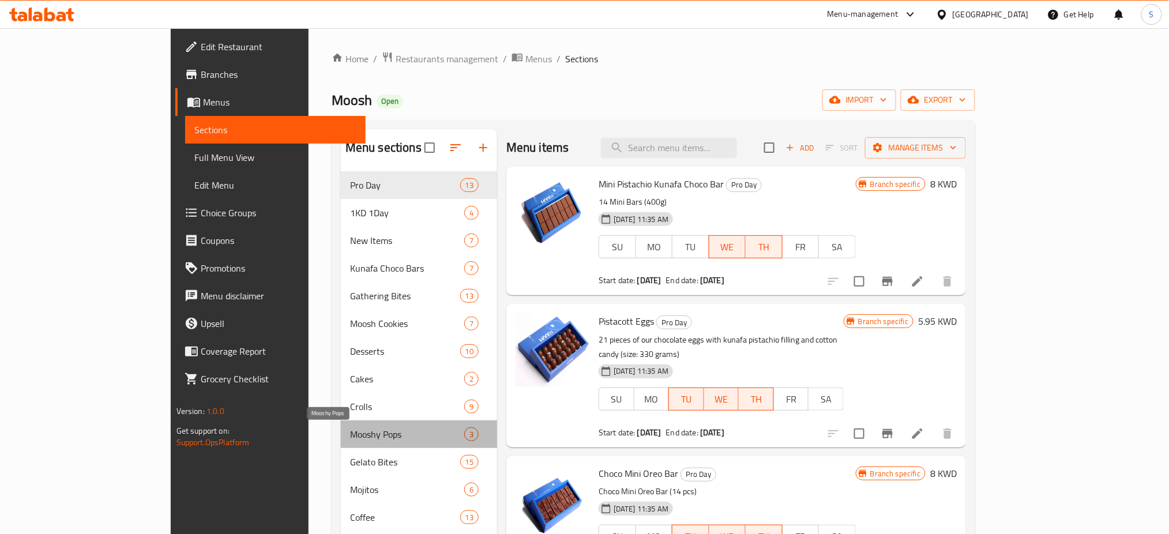
click at [350, 435] on span "Mooshy Pops" at bounding box center [407, 434] width 114 height 14
